Goal: Find specific page/section: Find specific page/section

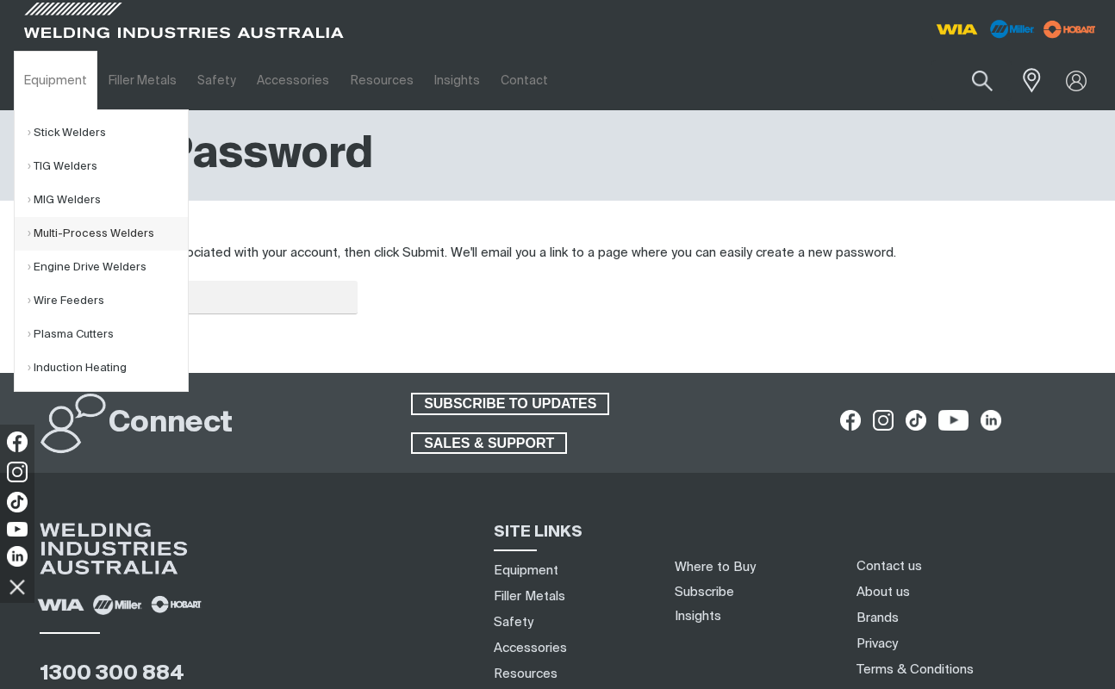
click at [95, 234] on link "Multi-Process Welders" at bounding box center [108, 234] width 160 height 34
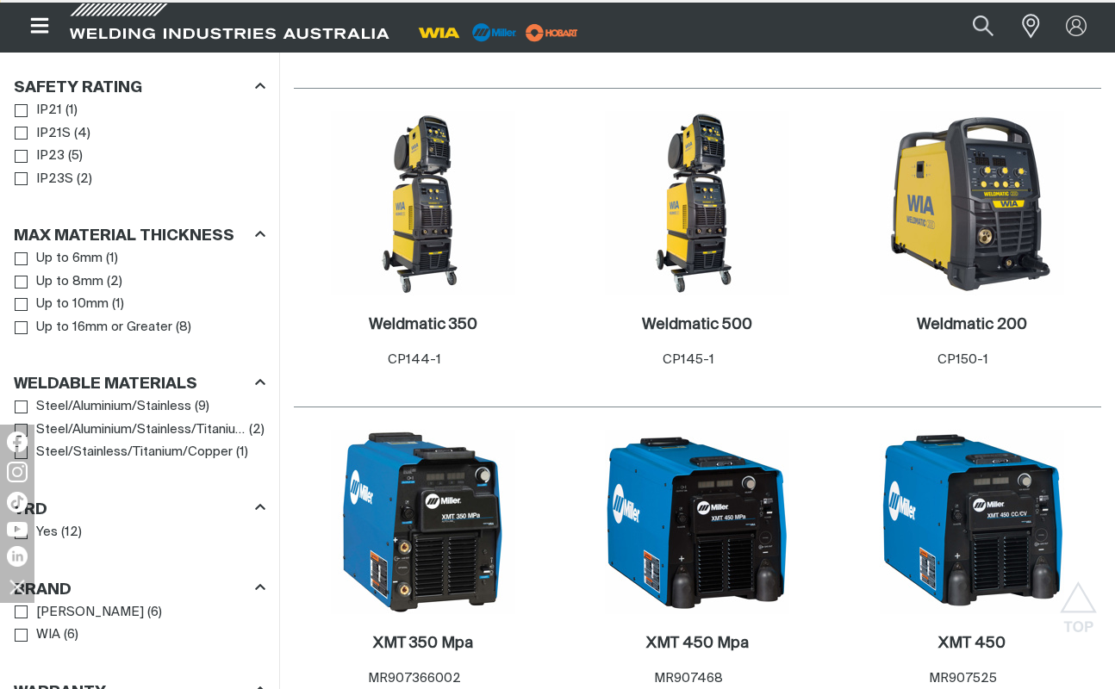
scroll to position [1465, 0]
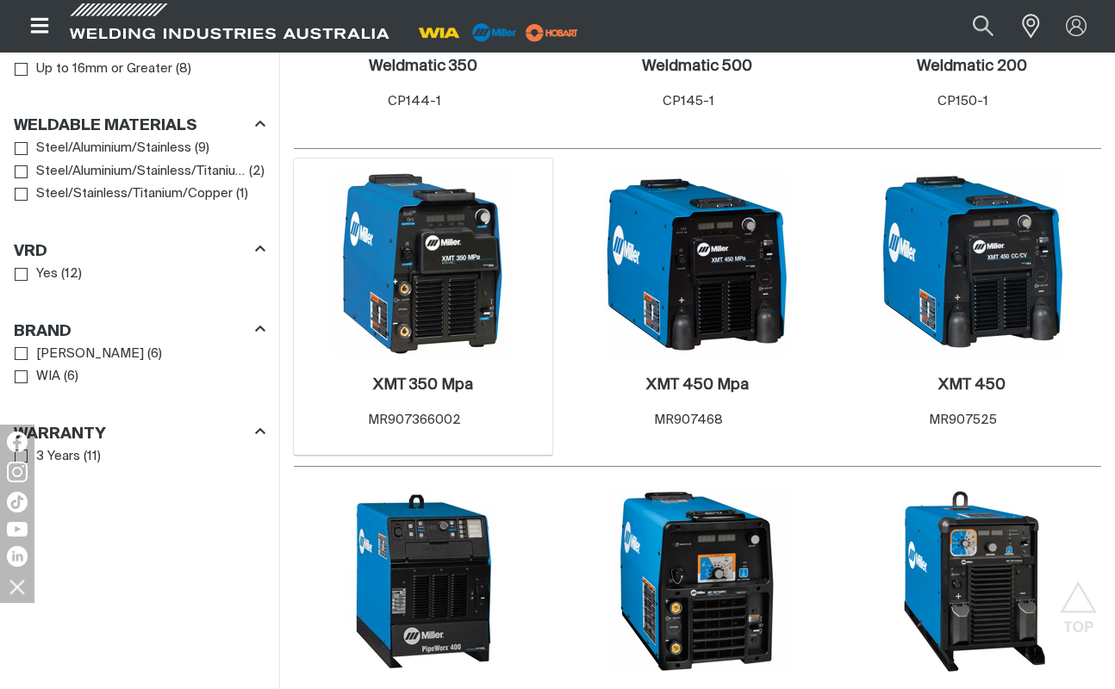
click at [472, 280] on img at bounding box center [423, 263] width 184 height 184
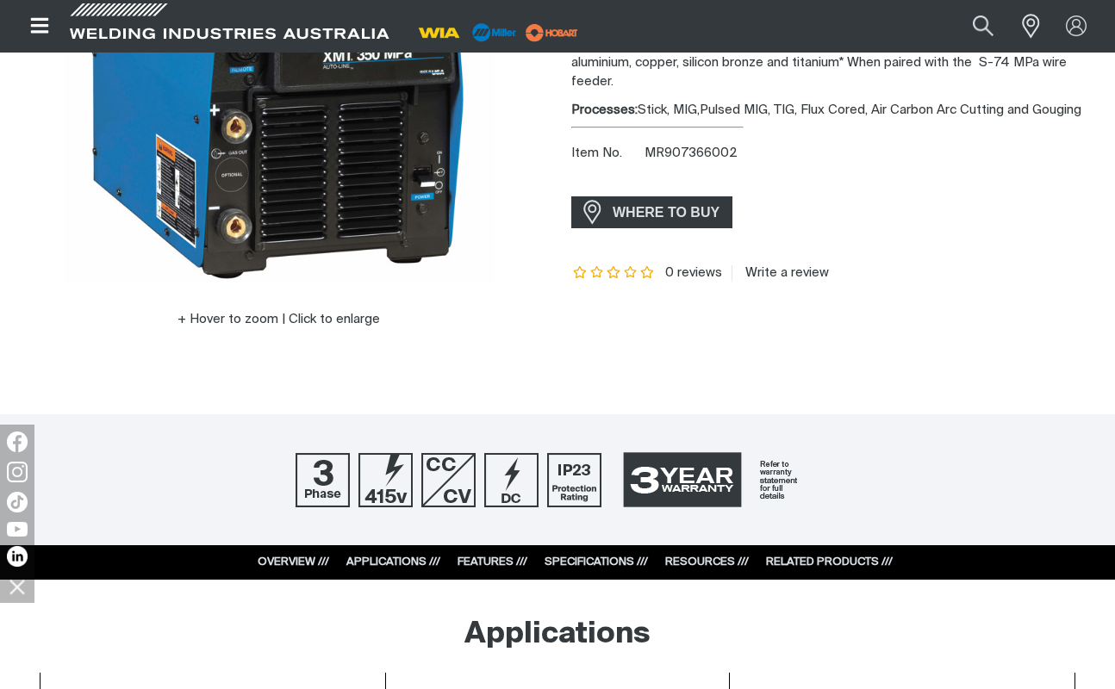
scroll to position [603, 0]
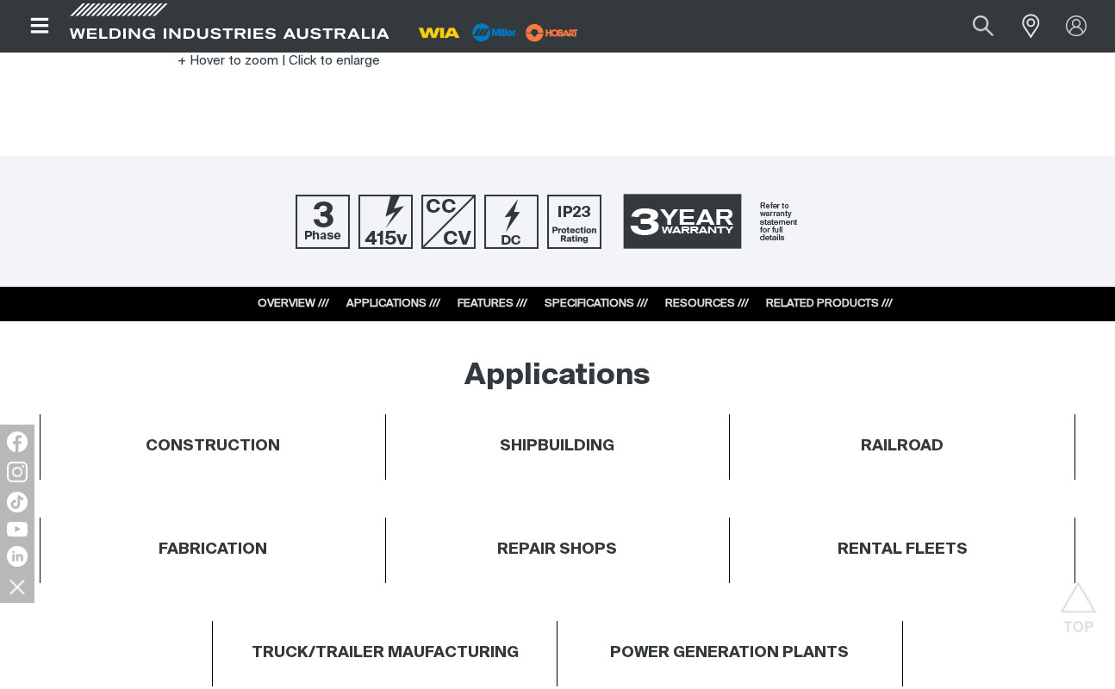
click at [672, 299] on link "RESOURCES ///" at bounding box center [707, 303] width 84 height 11
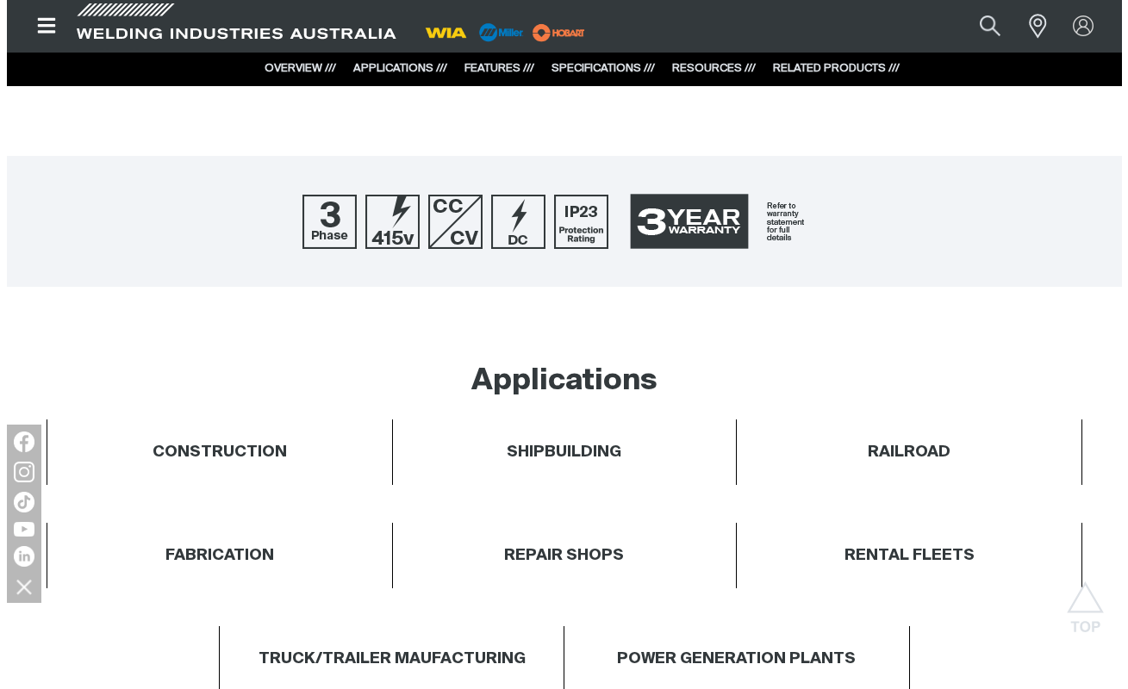
scroll to position [4346, 0]
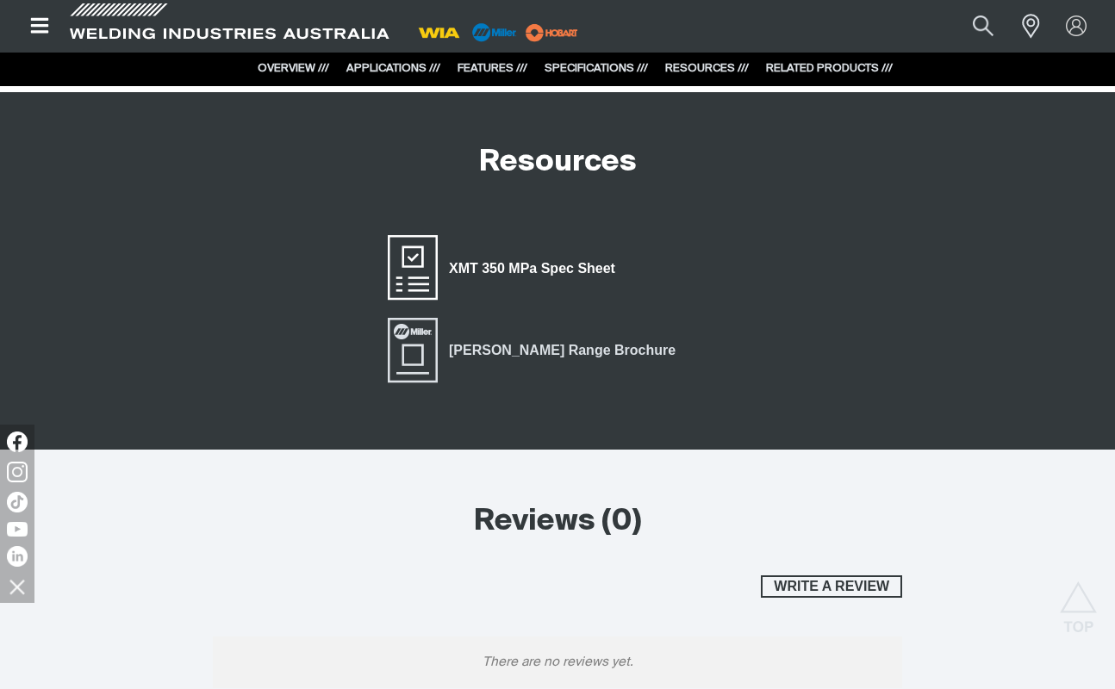
click at [541, 263] on span "XMT 350 MPa Spec Sheet" at bounding box center [532, 269] width 189 height 22
click at [47, 19] on icon "Open top menu" at bounding box center [39, 26] width 18 height 16
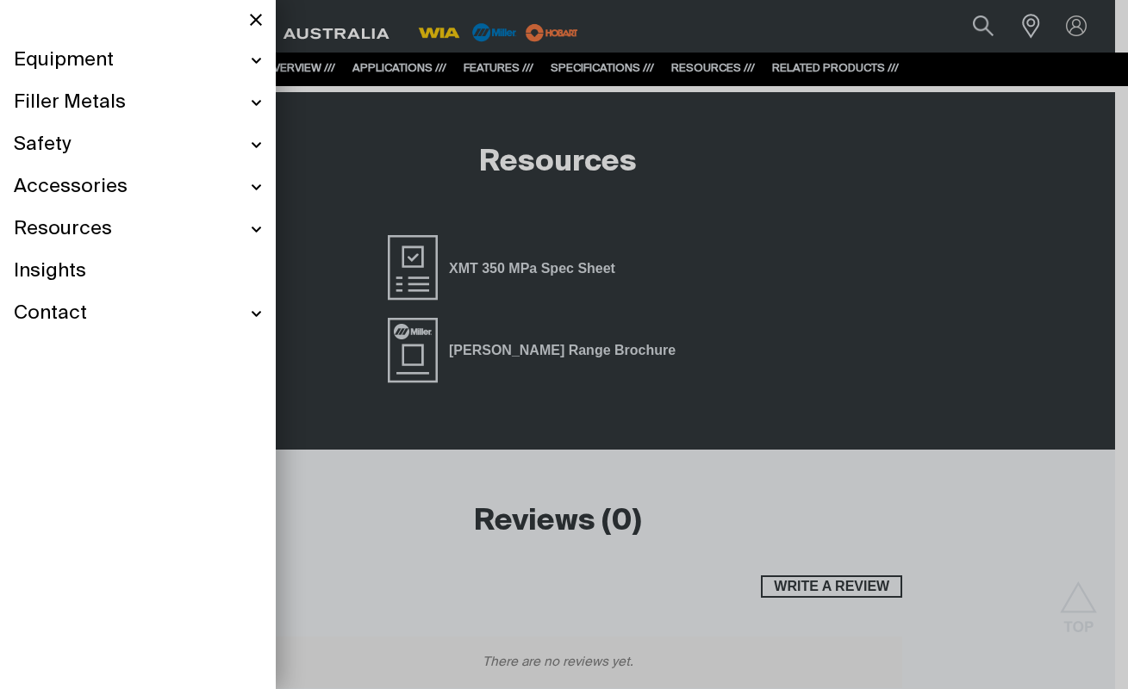
click at [92, 59] on span "Equipment" at bounding box center [64, 60] width 100 height 25
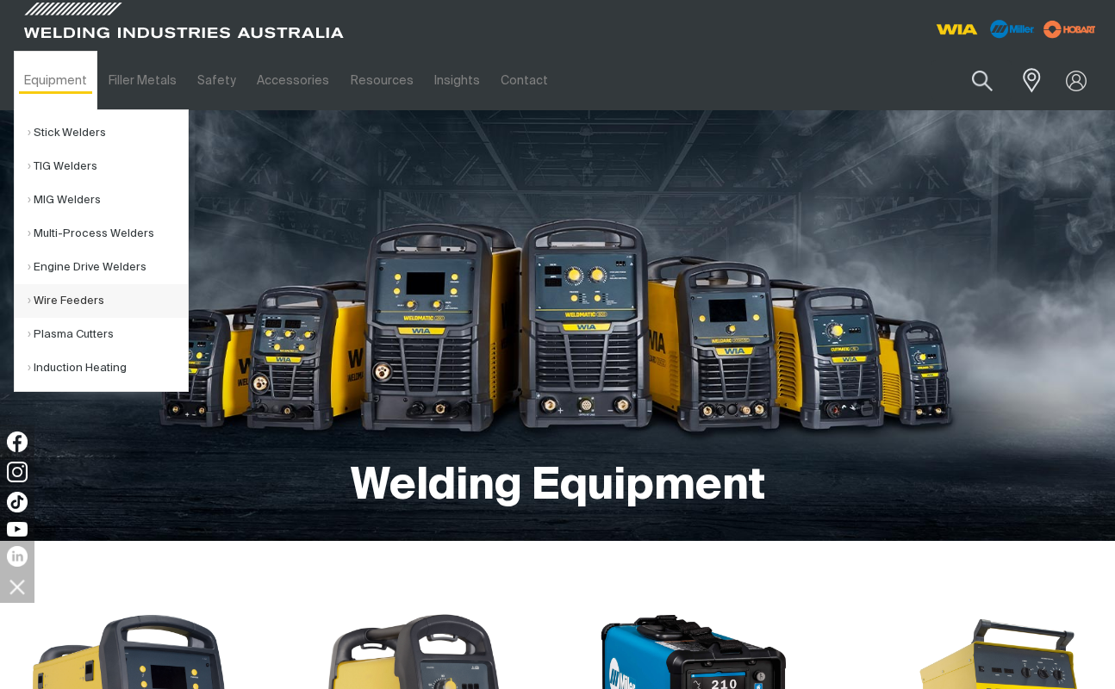
click at [76, 302] on link "Wire Feeders" at bounding box center [108, 301] width 160 height 34
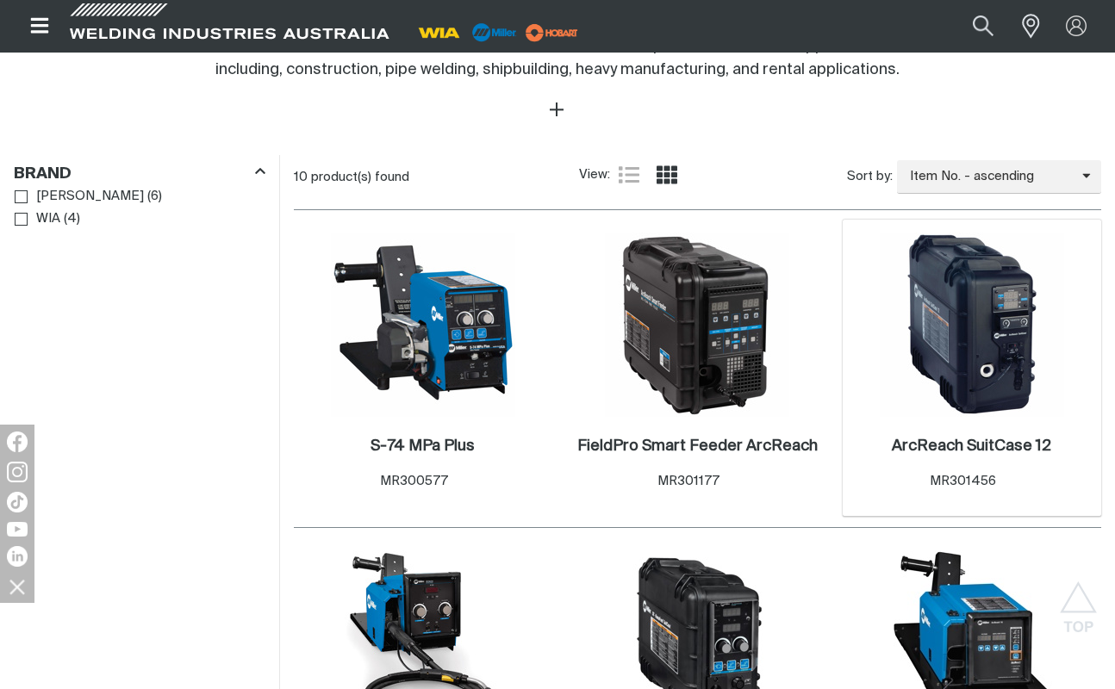
scroll to position [948, 0]
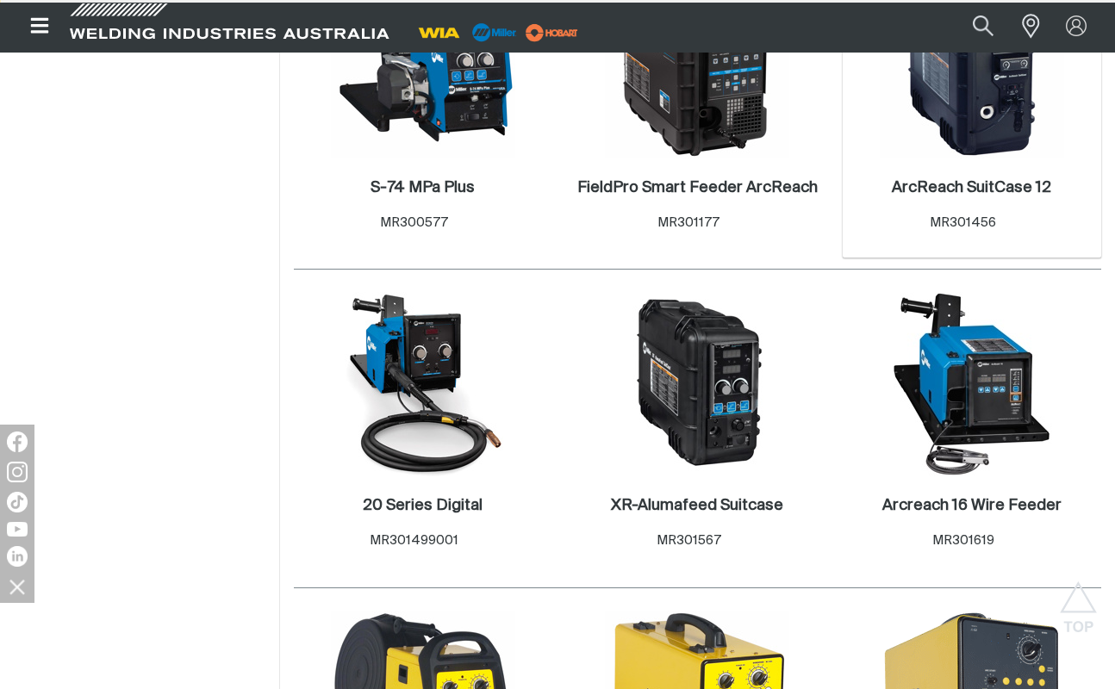
scroll to position [1206, 0]
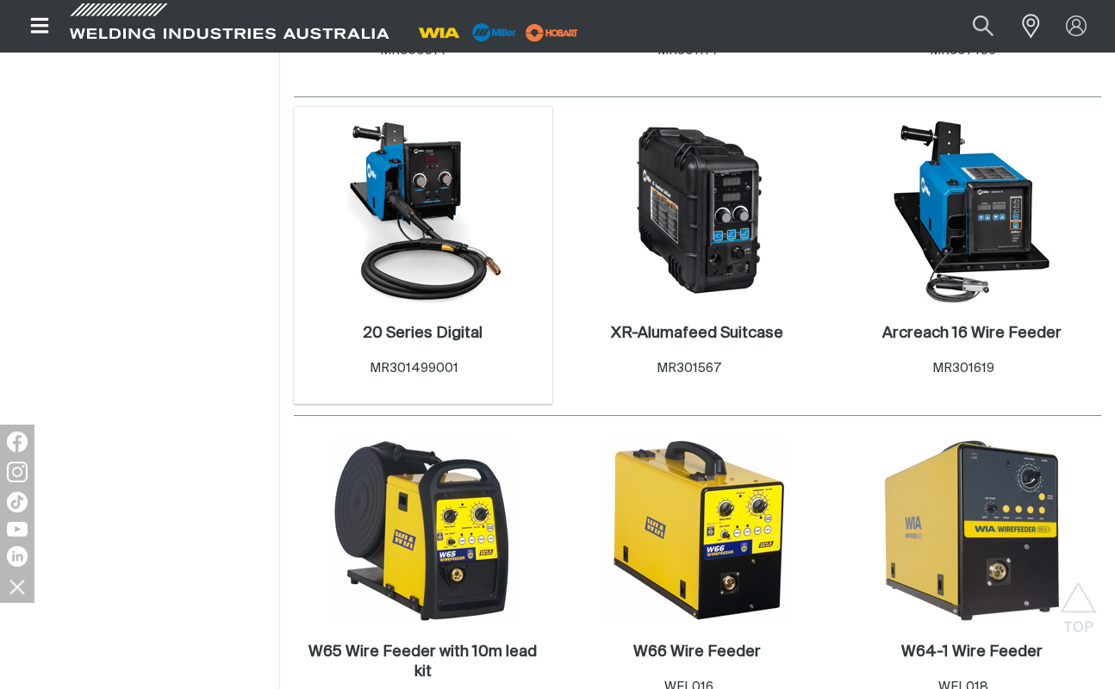
click at [429, 187] on img at bounding box center [423, 212] width 184 height 184
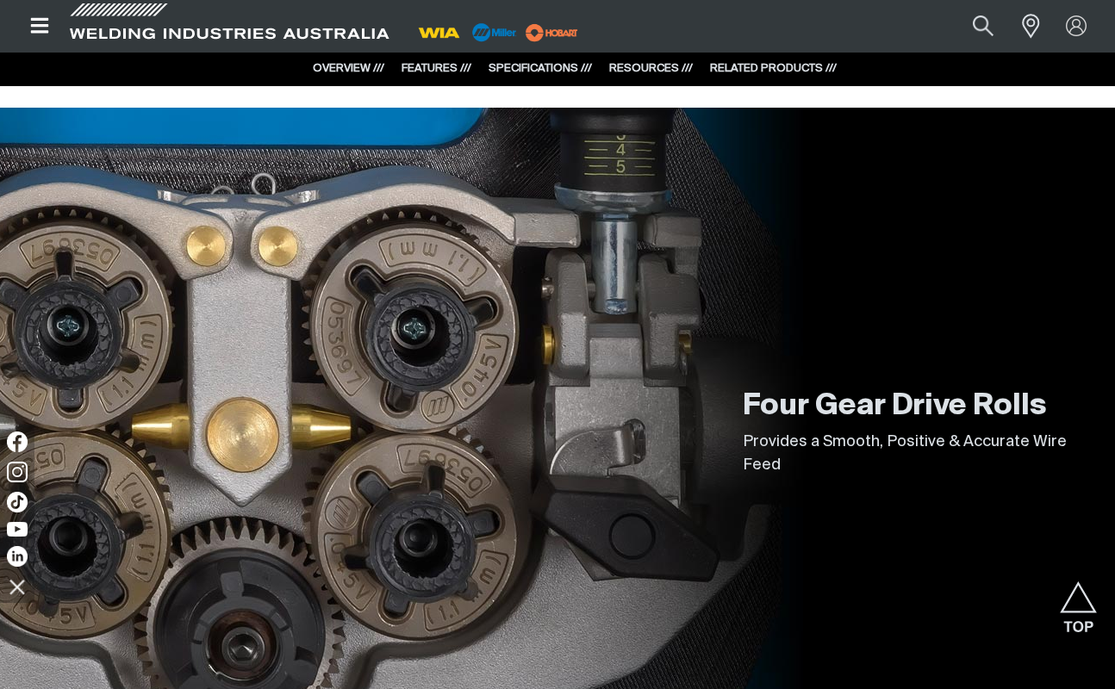
scroll to position [603, 0]
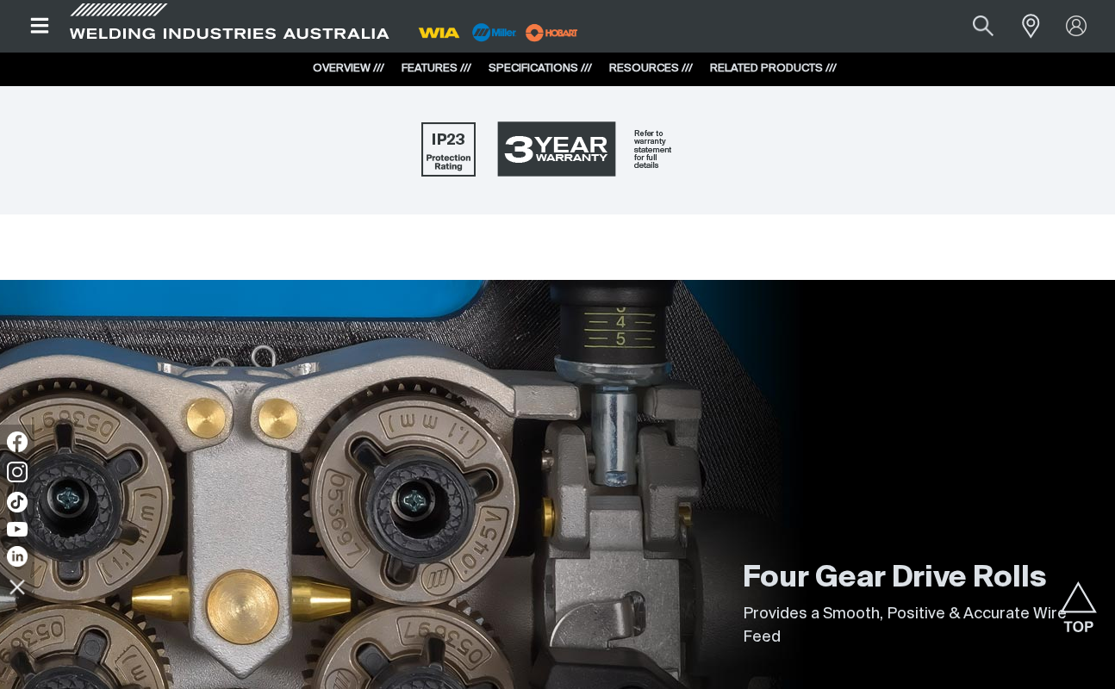
click at [651, 71] on link "RESOURCES ///" at bounding box center [651, 68] width 84 height 11
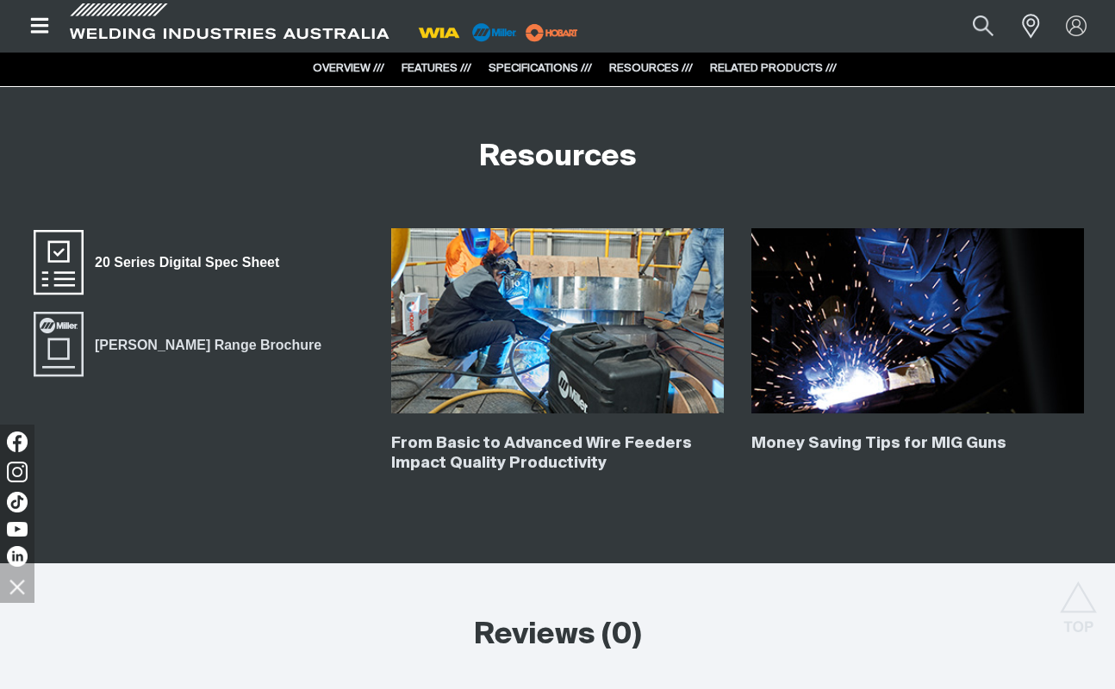
click at [232, 263] on span "20 Series Digital Spec Sheet" at bounding box center [187, 263] width 207 height 22
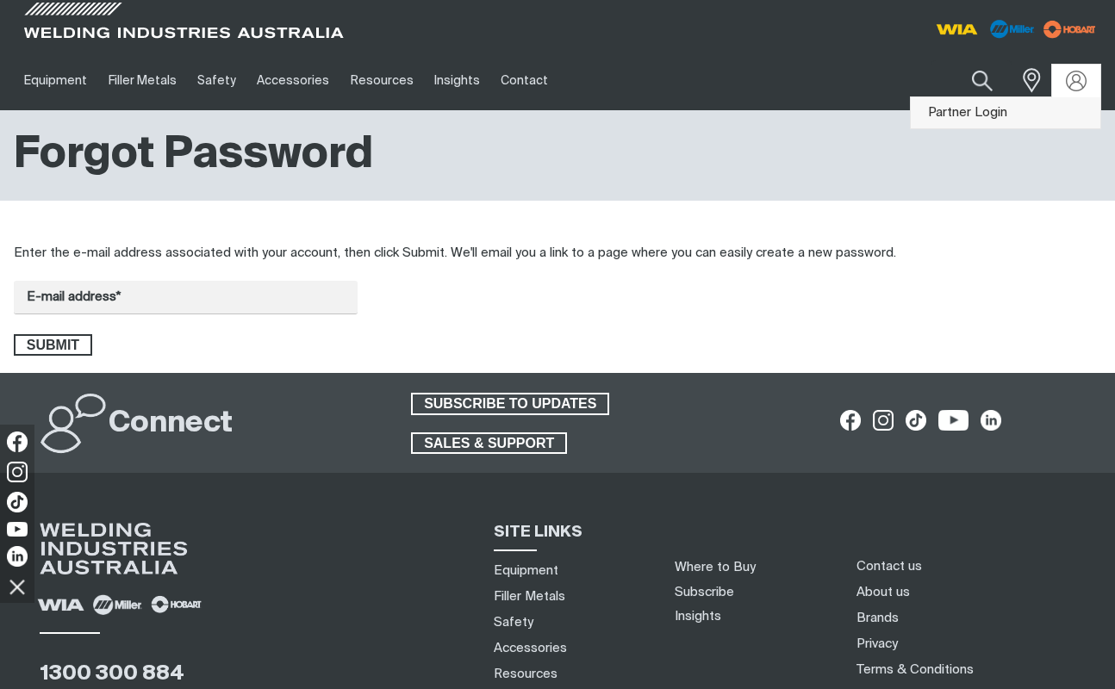
click at [977, 115] on link "Partner Login" at bounding box center [1006, 113] width 190 height 32
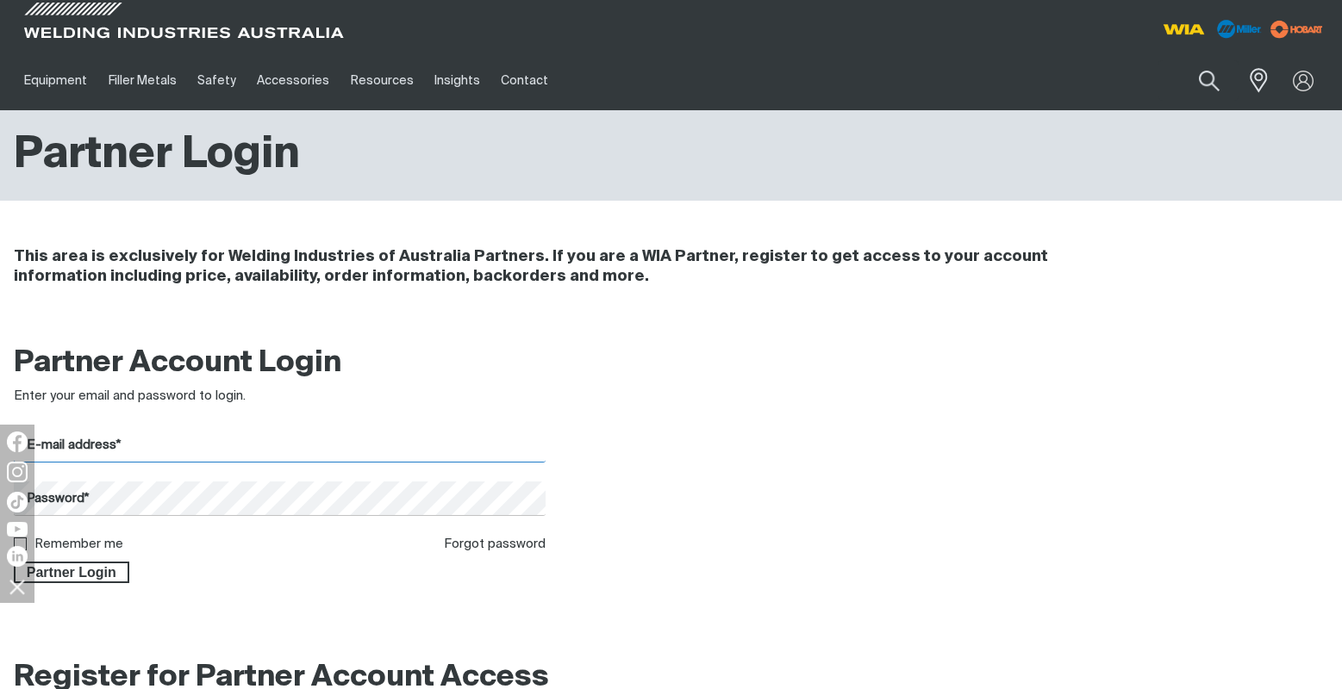
click at [271, 442] on input "E-mail address*" at bounding box center [280, 446] width 532 height 34
type input "[EMAIL_ADDRESS][DOMAIN_NAME]"
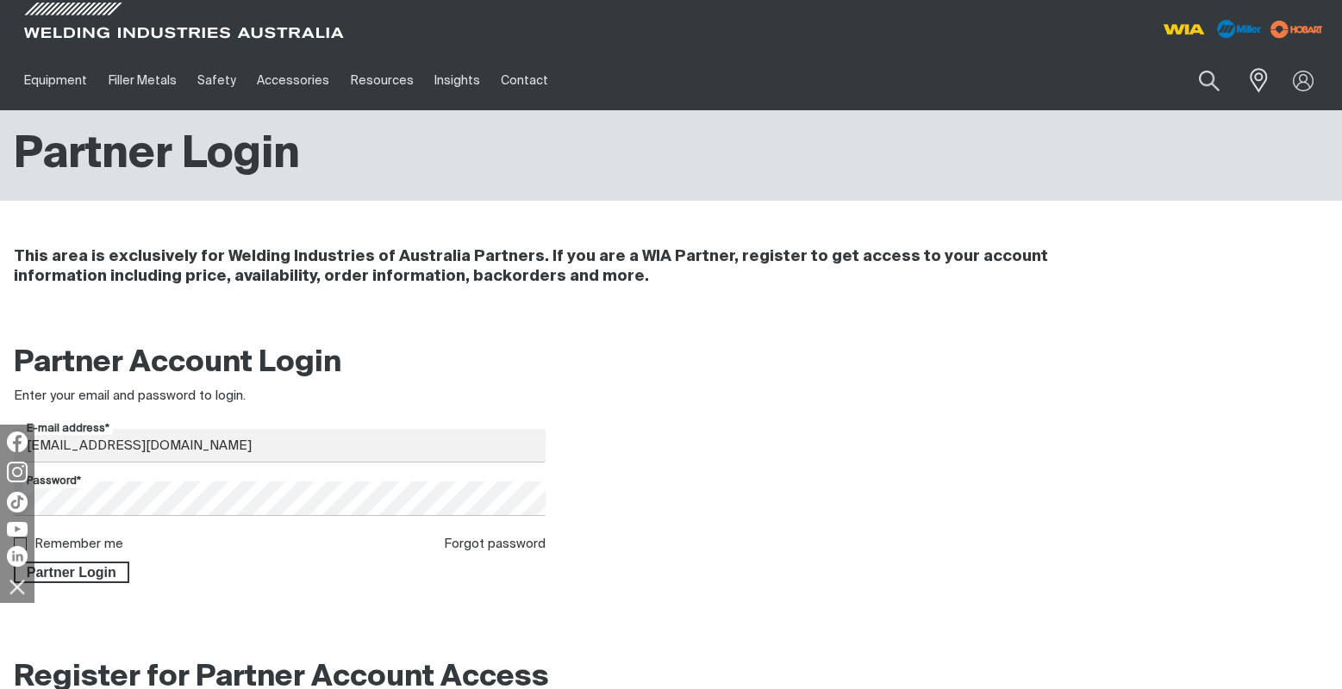
click at [22, 542] on div at bounding box center [17, 501] width 21 height 138
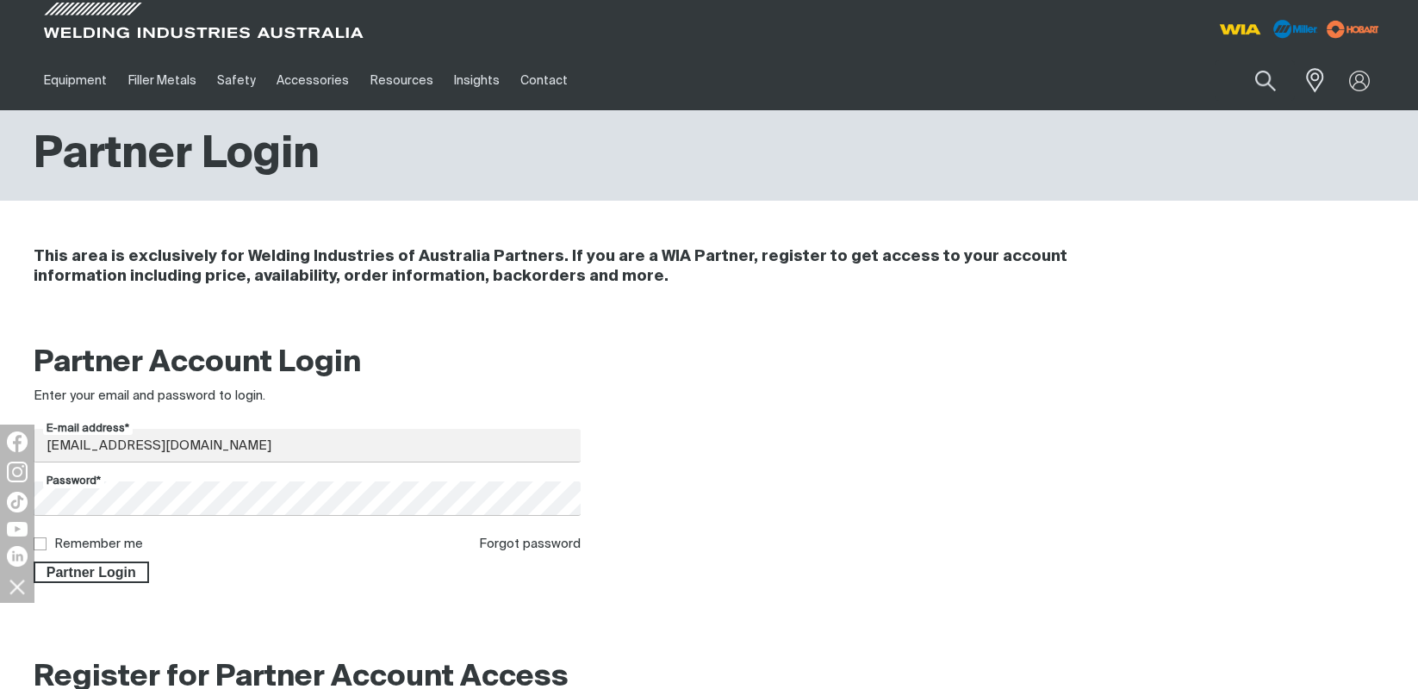
click at [43, 545] on input "Remember me" at bounding box center [39, 543] width 11 height 11
checkbox input "true"
click at [119, 580] on span "Partner Login" at bounding box center [91, 573] width 112 height 22
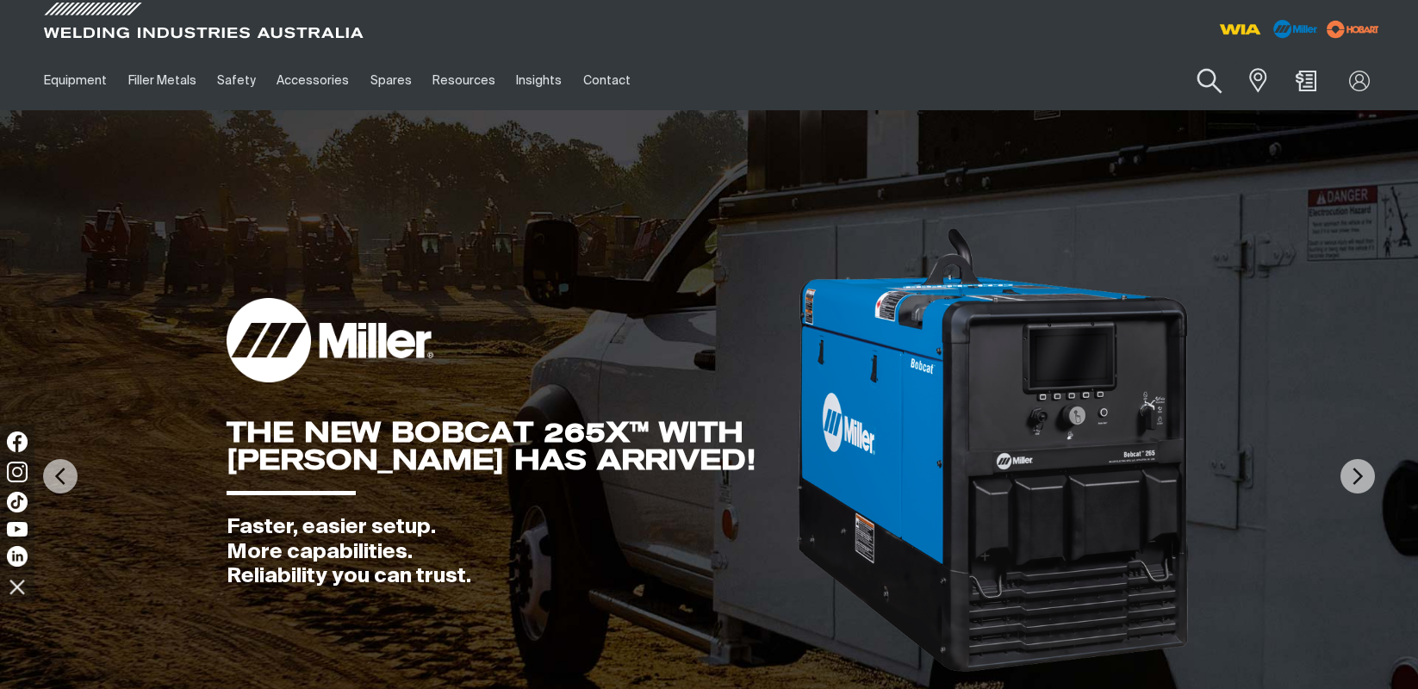
click at [1114, 81] on button "Search products" at bounding box center [1210, 81] width 70 height 49
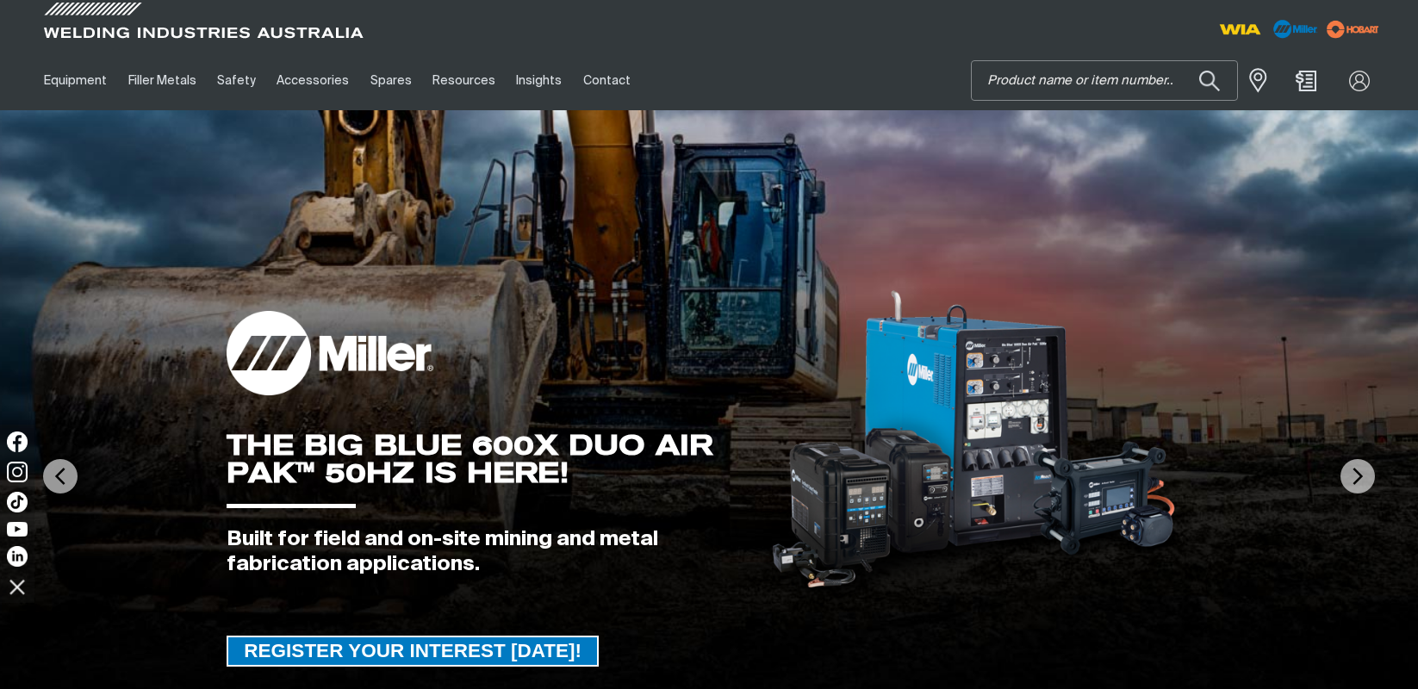
click at [1038, 90] on input "Search" at bounding box center [1104, 80] width 265 height 39
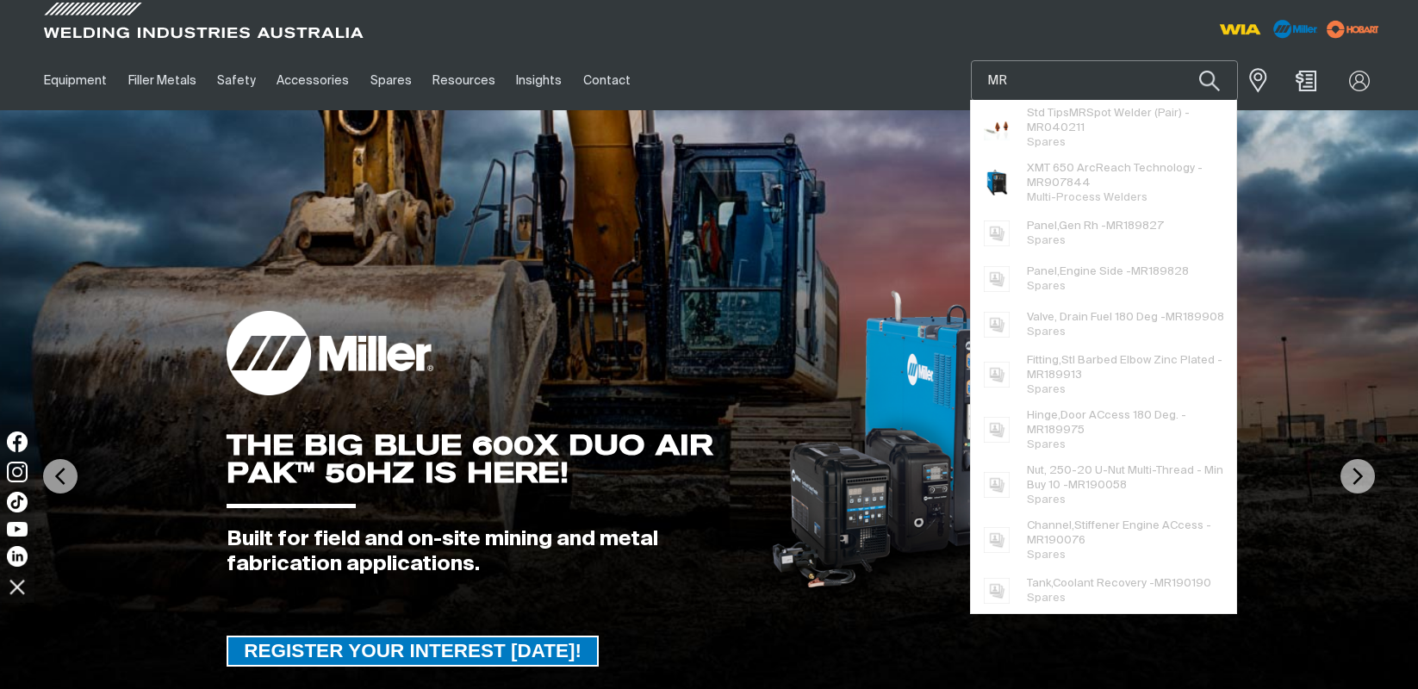
paste input "046781"
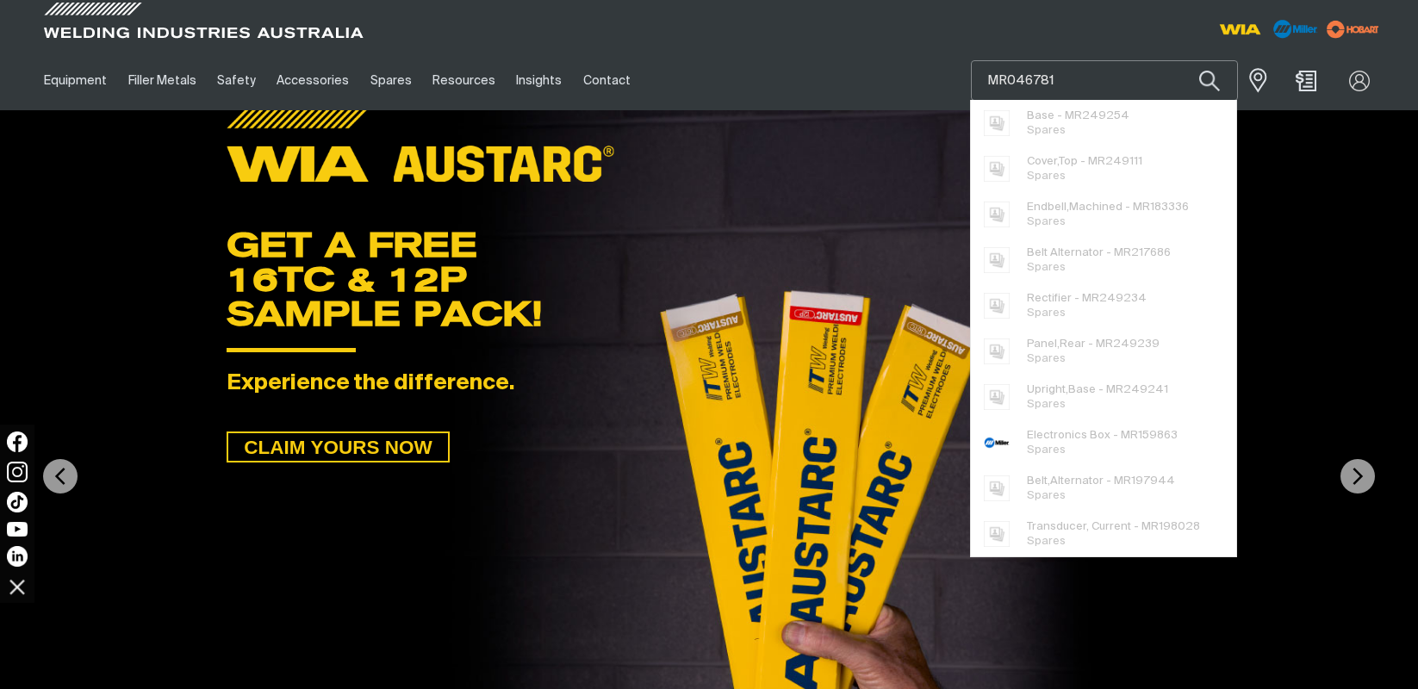
type input "MR046781"
click at [1114, 60] on button "Search products" at bounding box center [1210, 80] width 59 height 41
